Goal: Check status: Check status

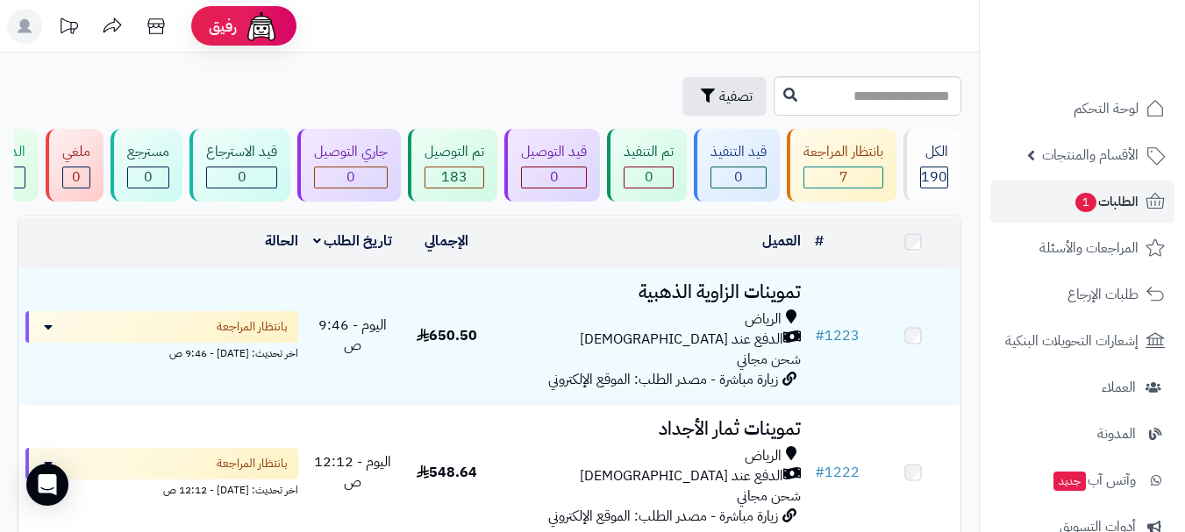
scroll to position [438, 0]
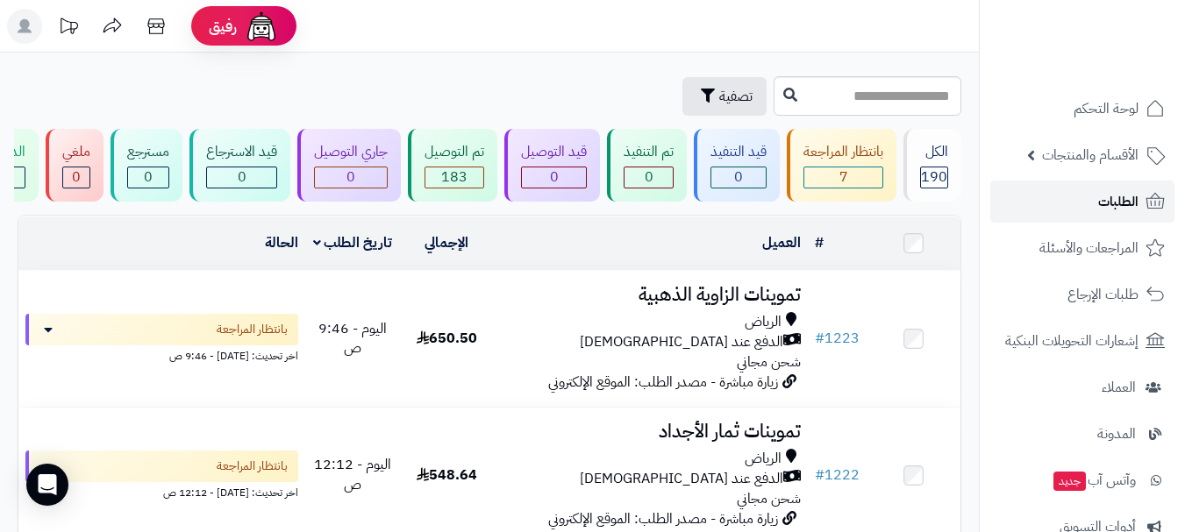
click at [1072, 206] on link "الطلبات" at bounding box center [1082, 202] width 184 height 42
click at [1058, 201] on link "الطلبات" at bounding box center [1082, 202] width 184 height 42
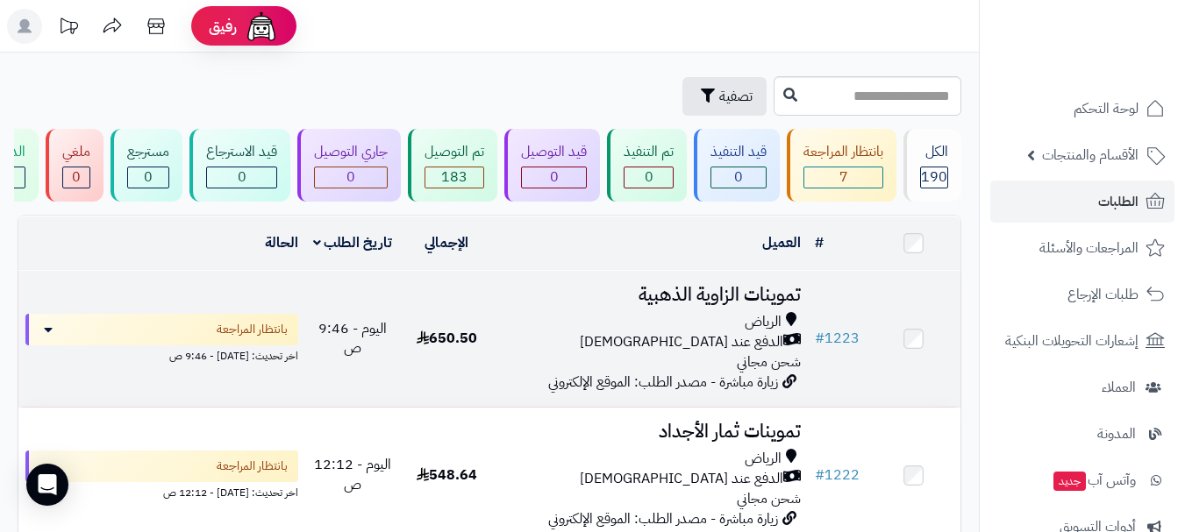
drag, startPoint x: 550, startPoint y: 322, endPoint x: 122, endPoint y: 383, distance: 432.3
click at [122, 384] on tr "# 1223 تموينات الزاوية الذهبية الرياض الدفع عند الاستلام شحن مجاني زيارة مباشرة…" at bounding box center [489, 339] width 942 height 136
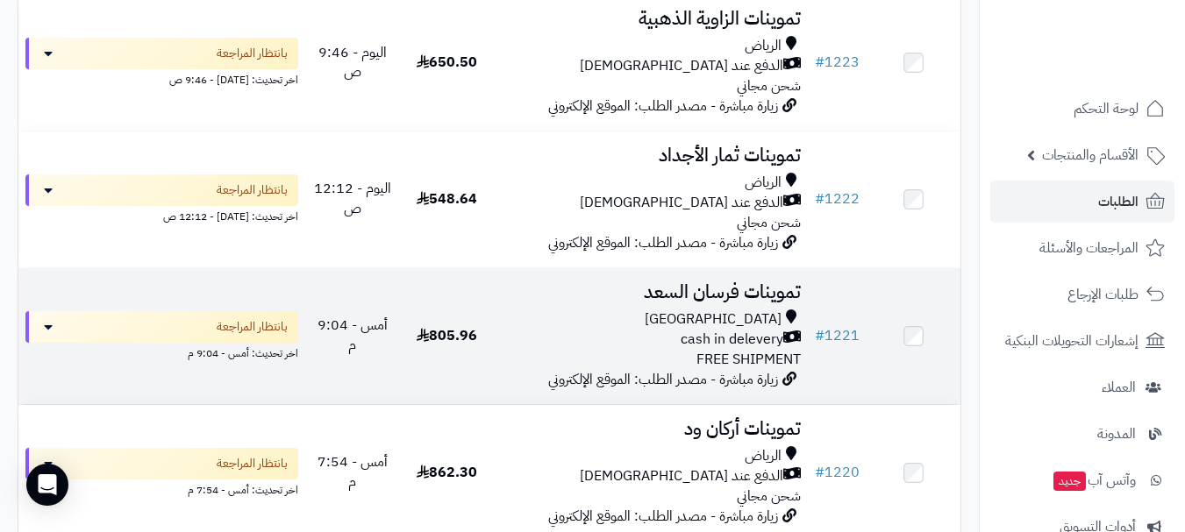
scroll to position [263, 0]
